Goal: Information Seeking & Learning: Learn about a topic

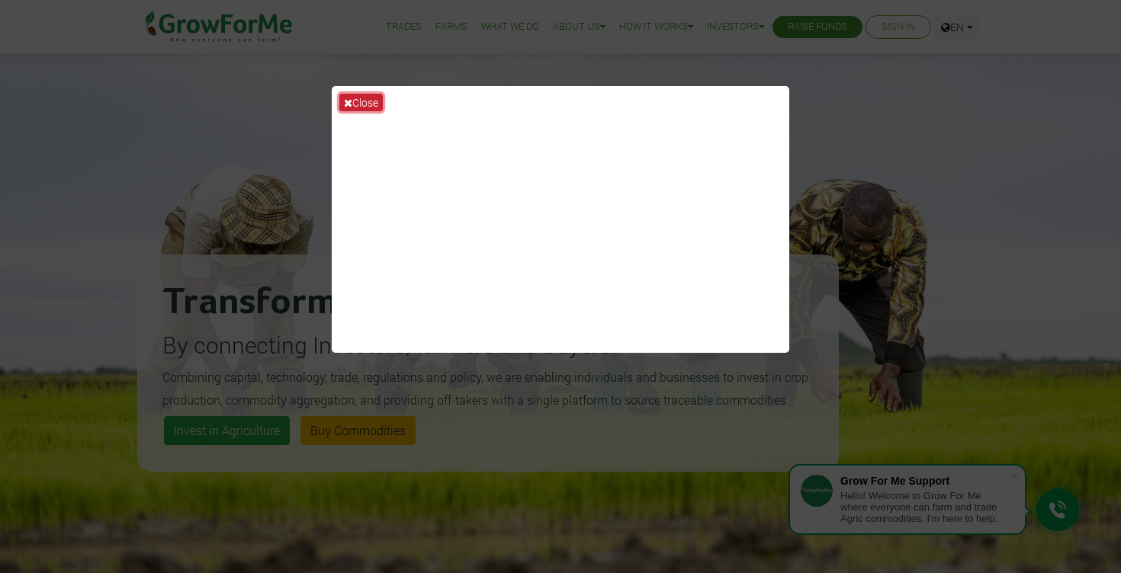
click at [351, 101] on icon at bounding box center [348, 103] width 8 height 11
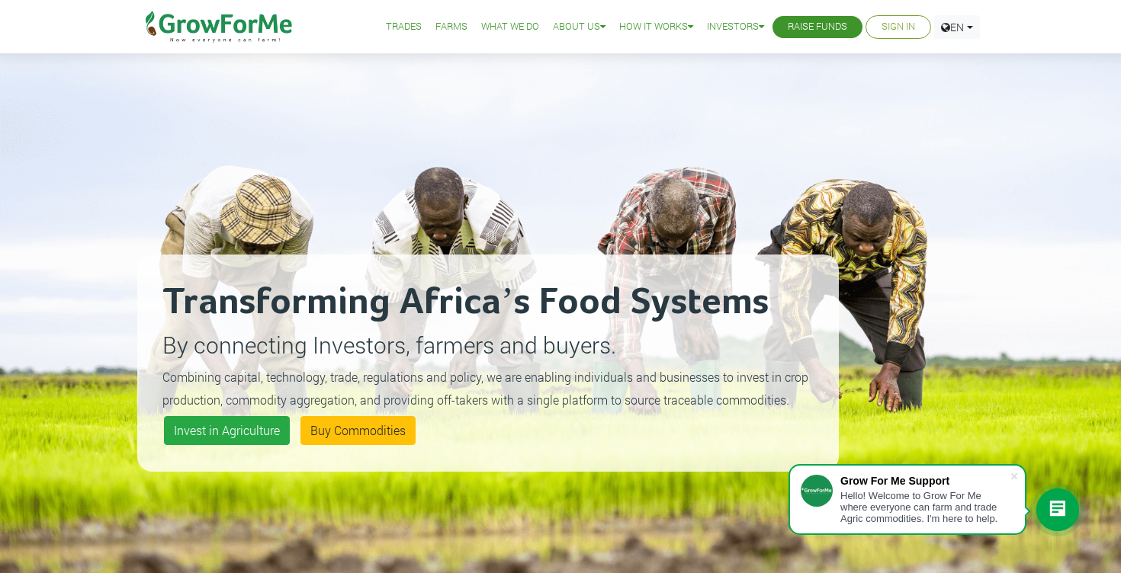
click at [386, 24] on link "Trades" at bounding box center [404, 27] width 36 height 16
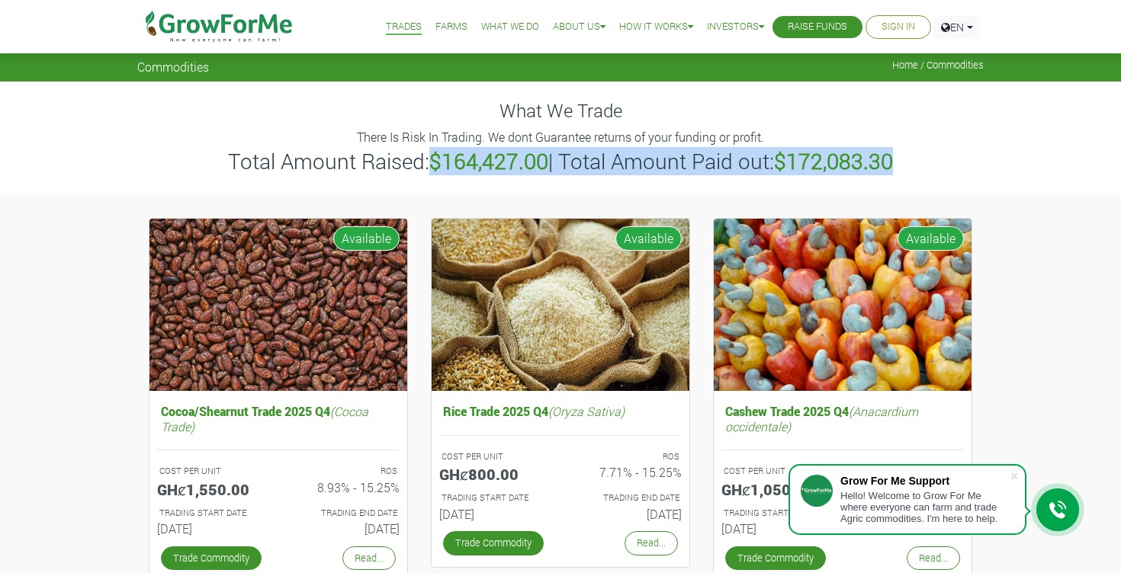
drag, startPoint x: 433, startPoint y: 167, endPoint x: 909, endPoint y: 163, distance: 475.7
click at [909, 163] on h3 "Total Amount Raised: $164,427.00 | Total Amount Paid out: $172,083.30" at bounding box center [560, 162] width 842 height 26
click at [440, 22] on link "Farms" at bounding box center [451, 27] width 32 height 16
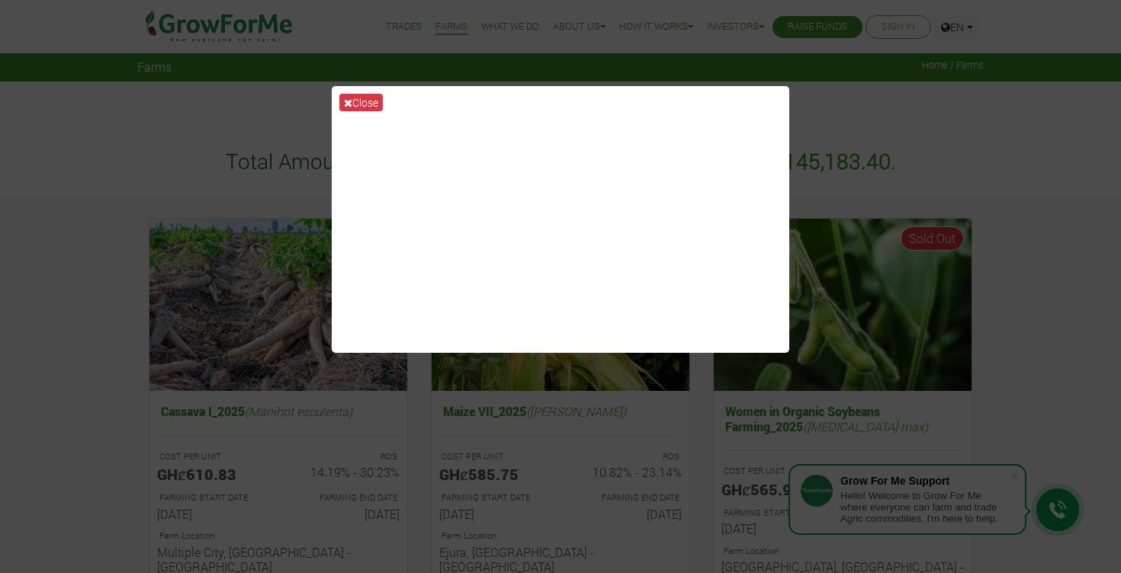
click at [206, 173] on div "Close" at bounding box center [560, 286] width 1121 height 573
click at [356, 100] on button "Close" at bounding box center [360, 103] width 43 height 18
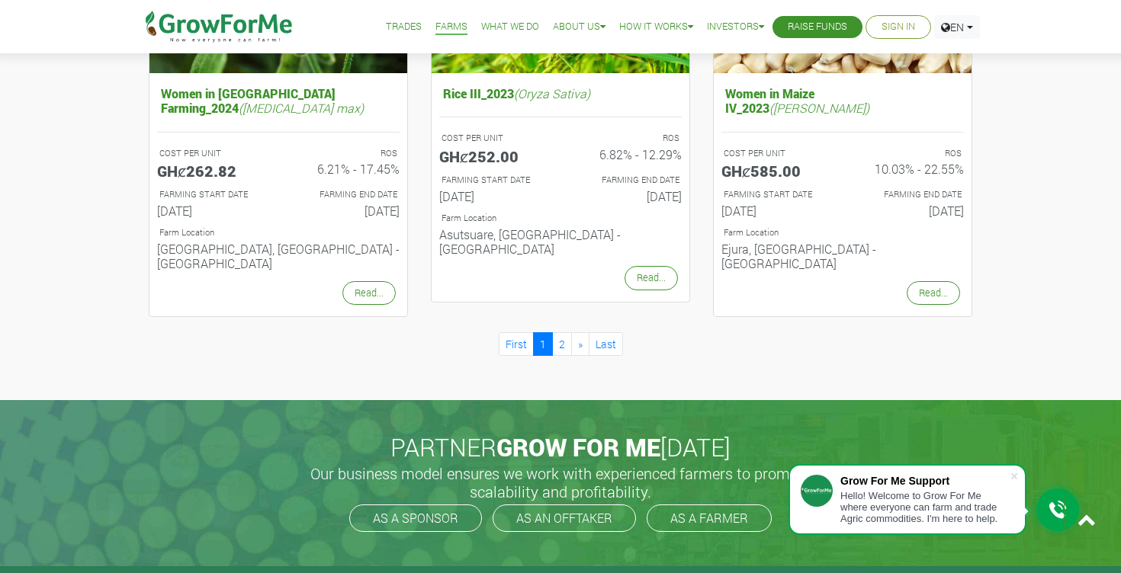
scroll to position [1656, 0]
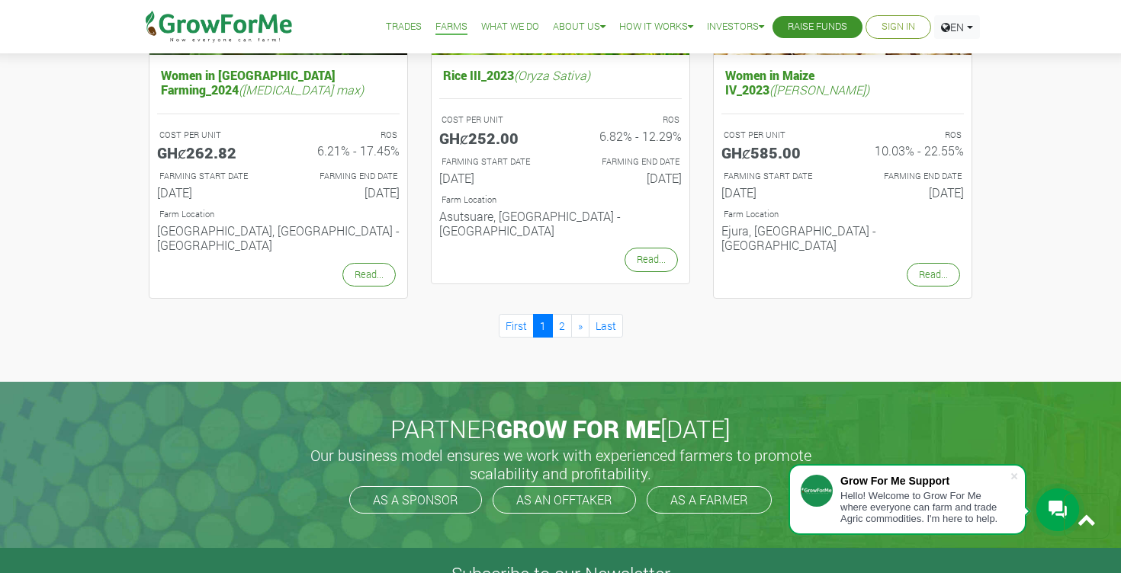
click at [505, 26] on link "What We Do" at bounding box center [510, 27] width 58 height 16
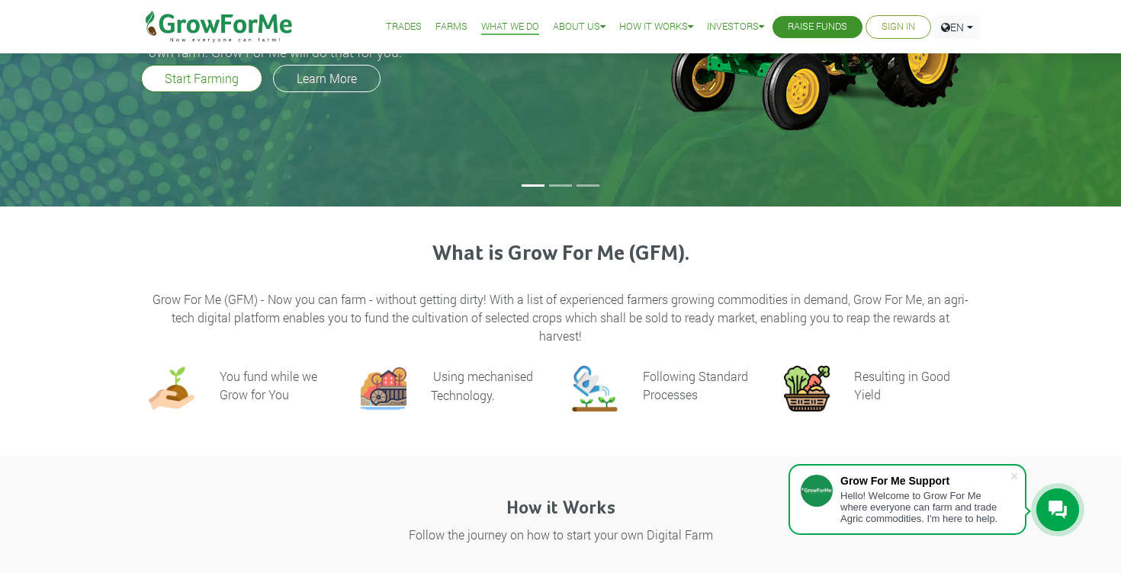
scroll to position [216, 0]
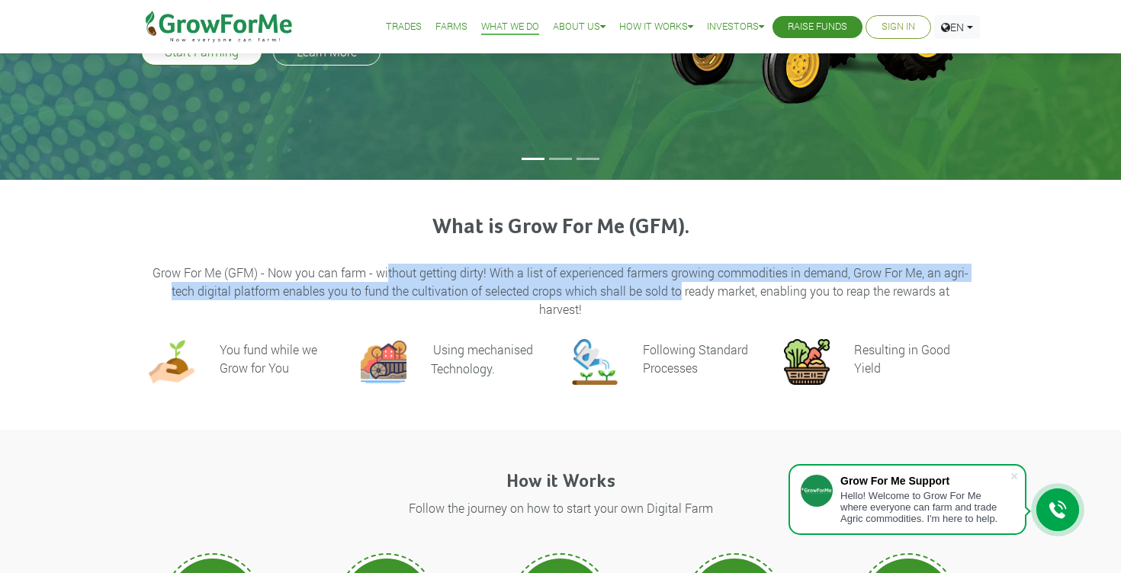
drag, startPoint x: 389, startPoint y: 276, endPoint x: 678, endPoint y: 295, distance: 290.3
click at [678, 297] on p "Grow For Me (GFM) - Now you can farm - without getting dirty! With a list of ex…" at bounding box center [560, 291] width 819 height 55
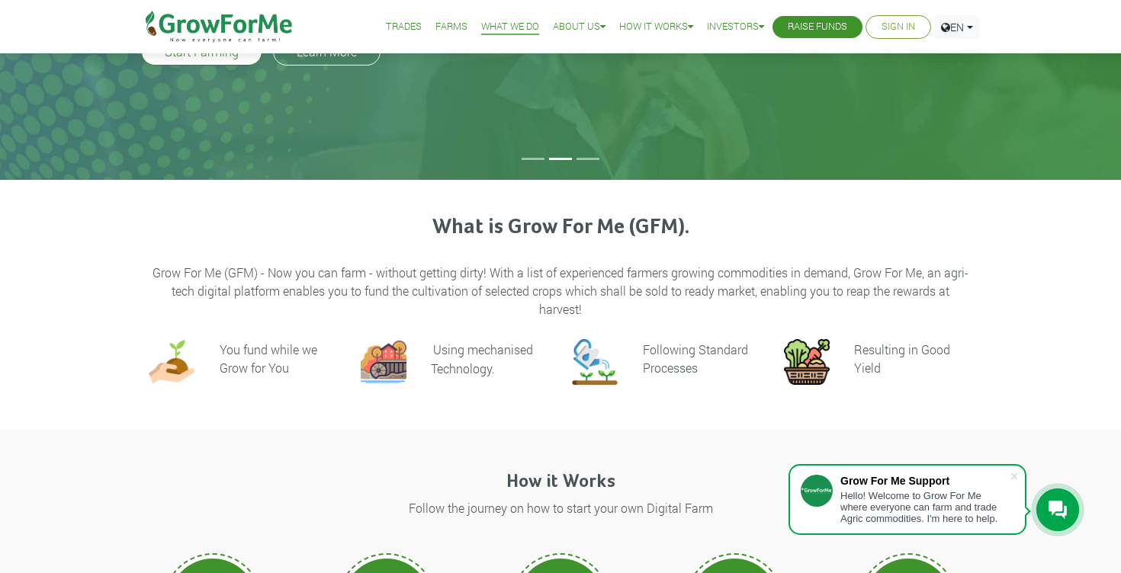
click at [527, 316] on p "Grow For Me (GFM) - Now you can farm - without getting dirty! With a list of ex…" at bounding box center [560, 291] width 819 height 55
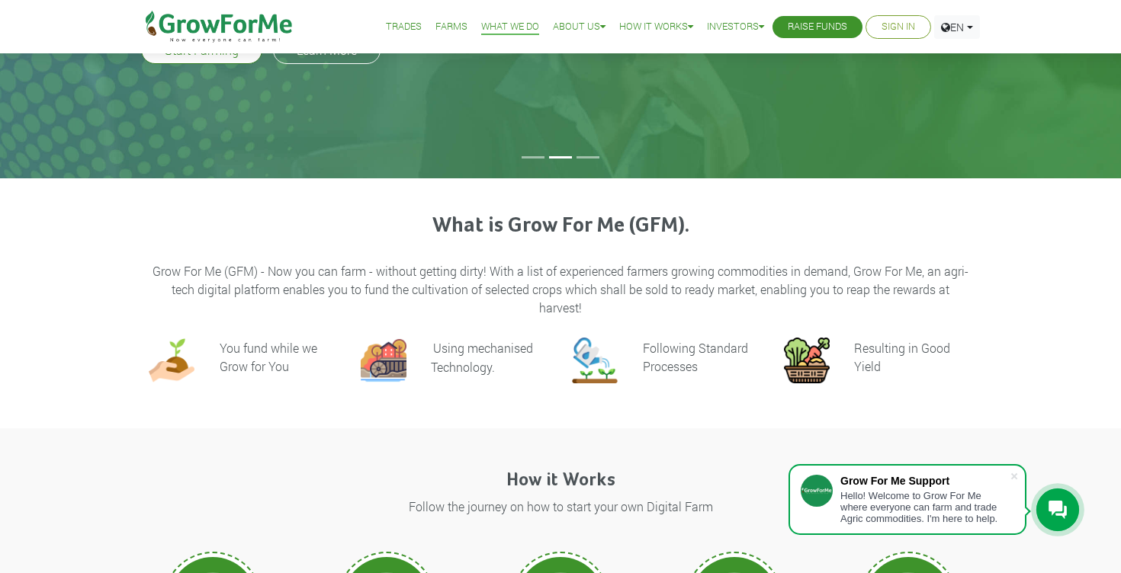
scroll to position [0, 0]
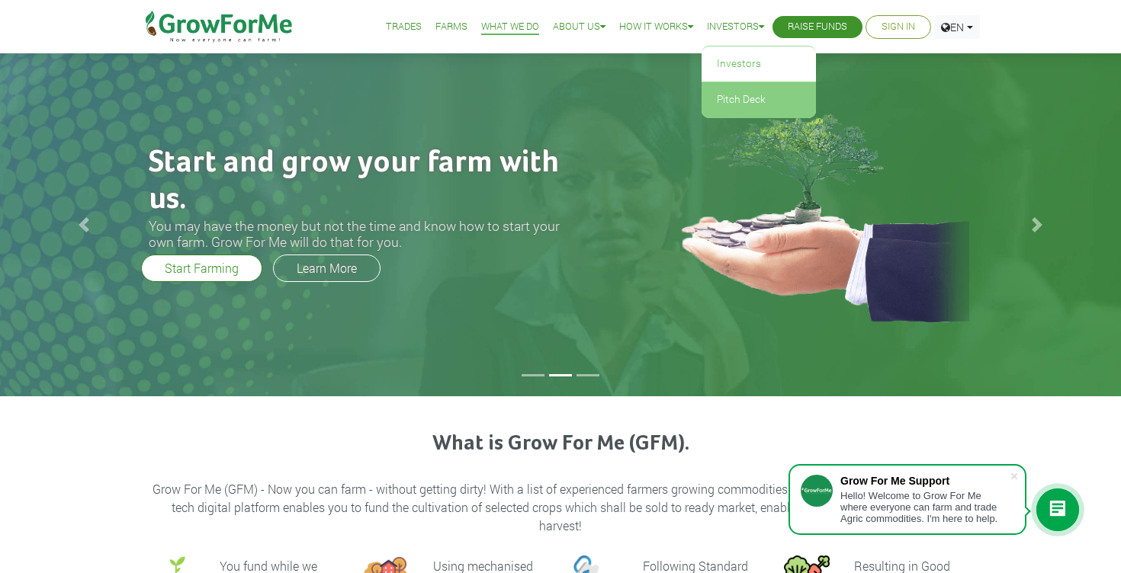
click at [738, 91] on link "Pitch Deck" at bounding box center [758, 99] width 114 height 35
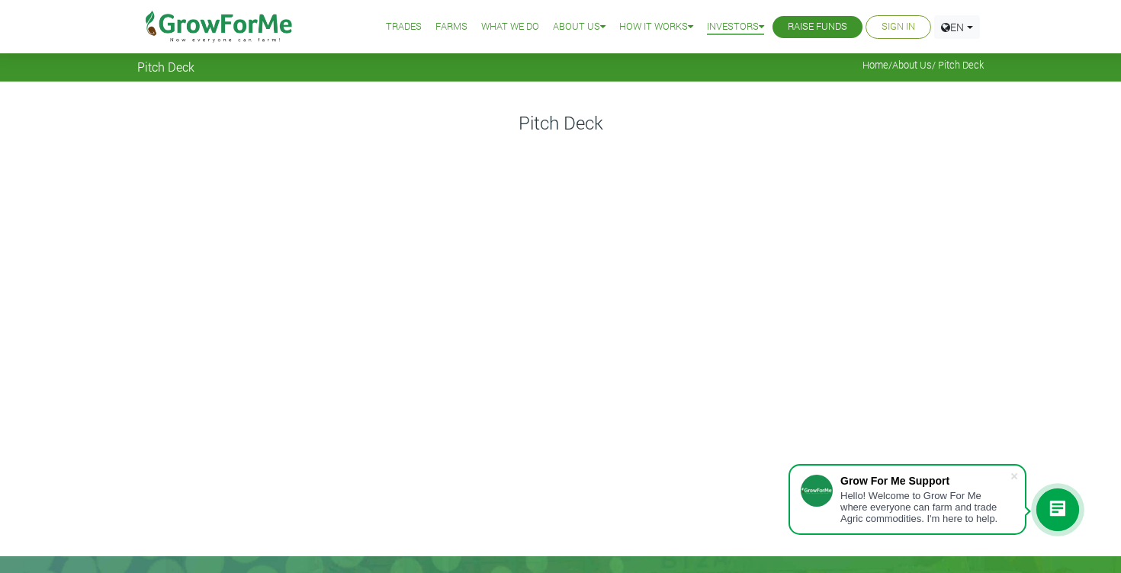
click at [403, 27] on link "Trades" at bounding box center [404, 27] width 36 height 16
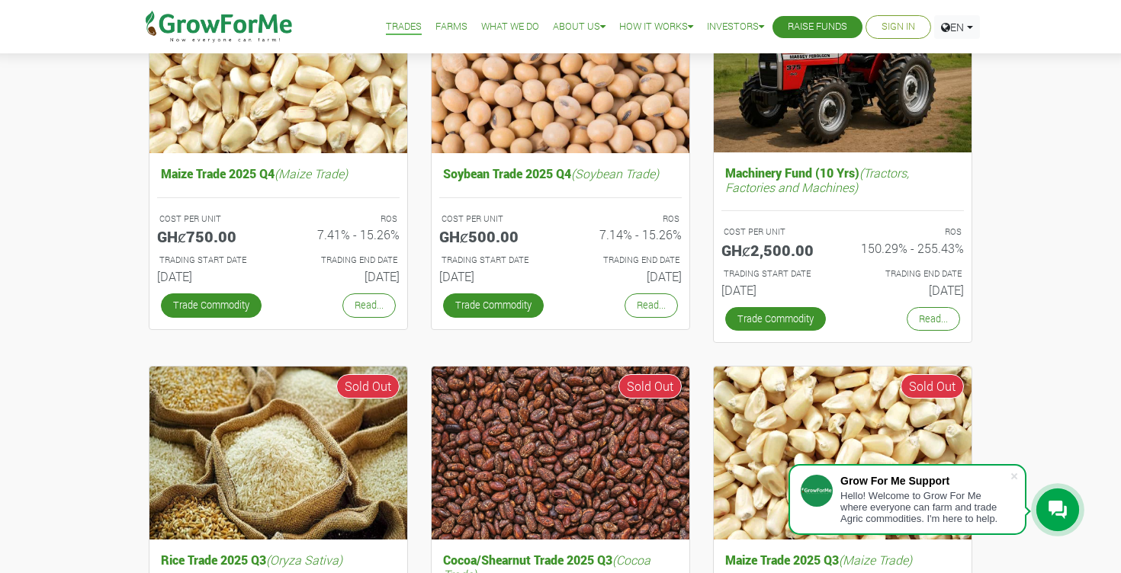
scroll to position [938, 0]
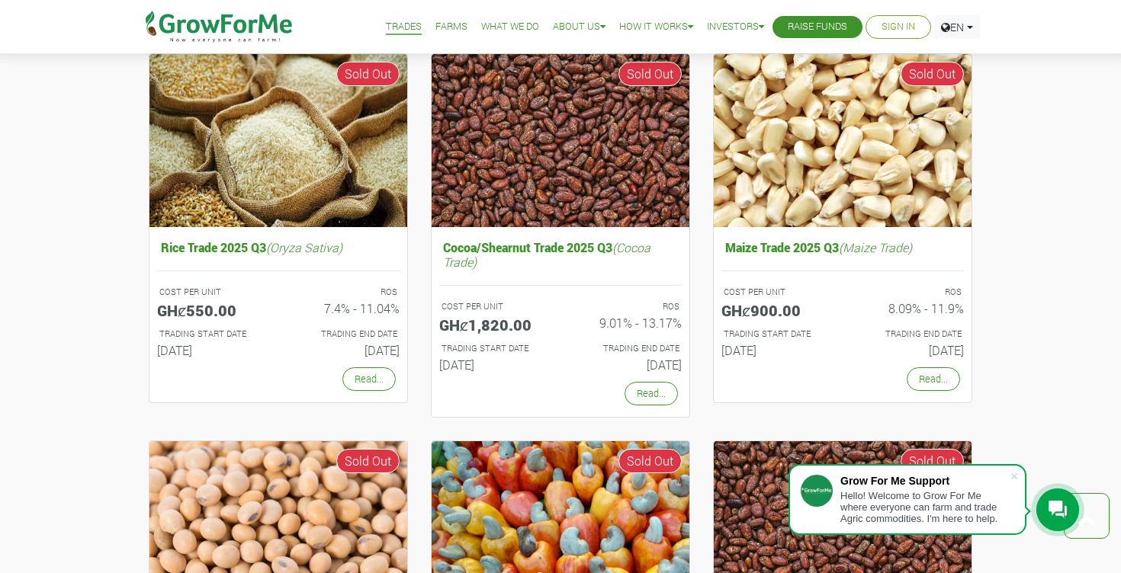
click at [242, 18] on img at bounding box center [219, 26] width 156 height 53
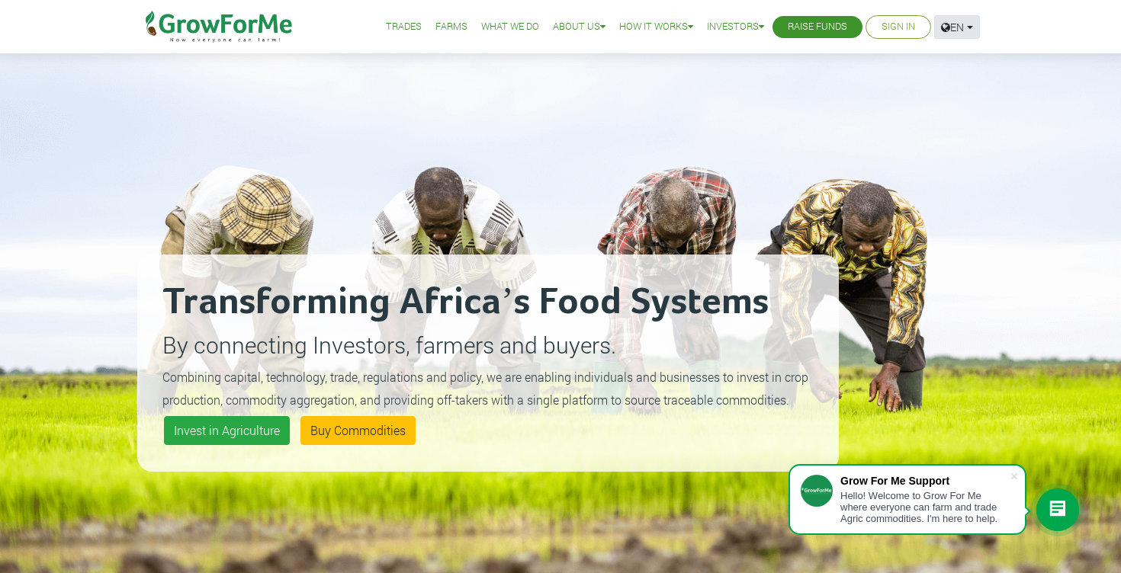
click at [954, 20] on link "EN" at bounding box center [957, 27] width 46 height 24
click at [755, 257] on div "Transforming Africa’s Food Systems By connecting Investors, farmers and buyers.…" at bounding box center [487, 363] width 701 height 217
